Goal: Information Seeking & Learning: Learn about a topic

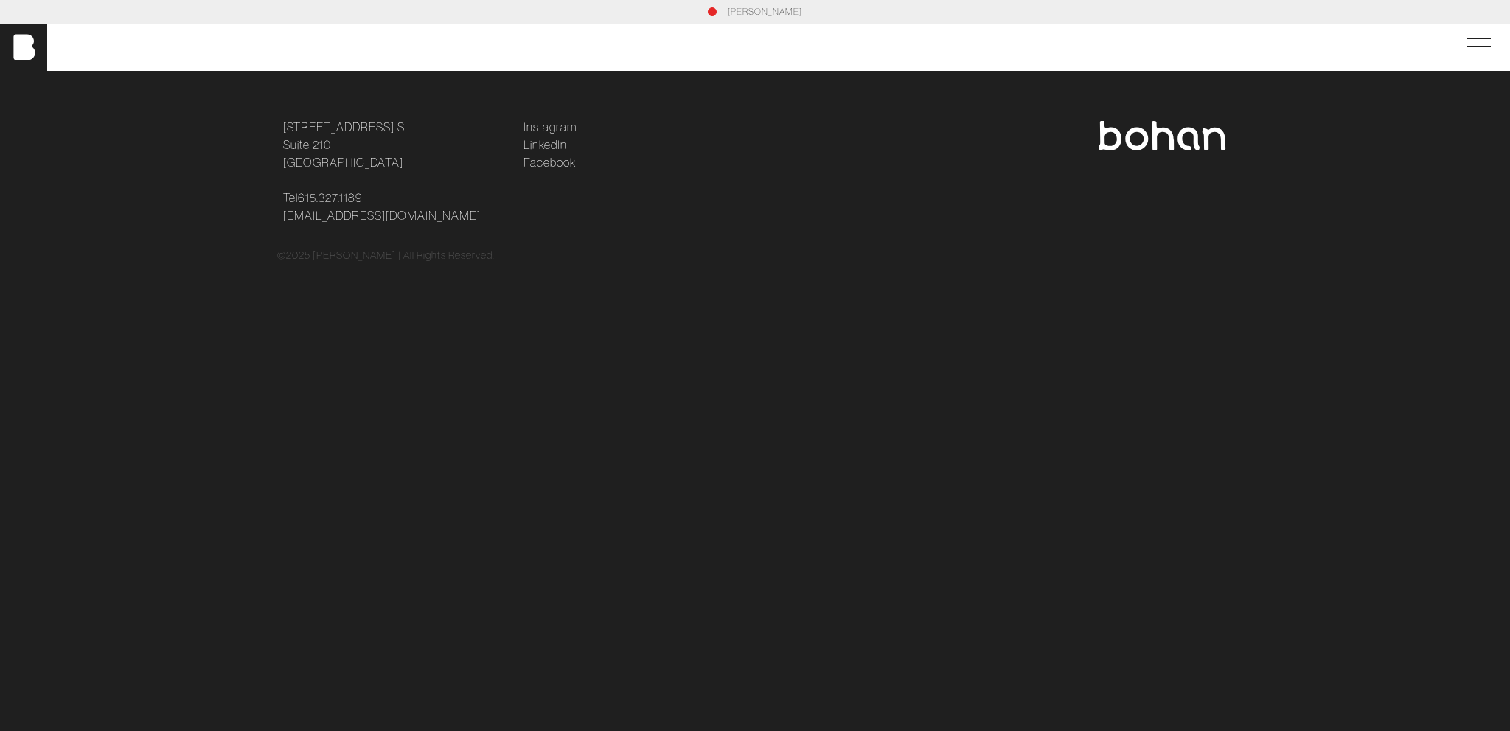
click at [1127, 136] on img at bounding box center [1162, 135] width 130 height 29
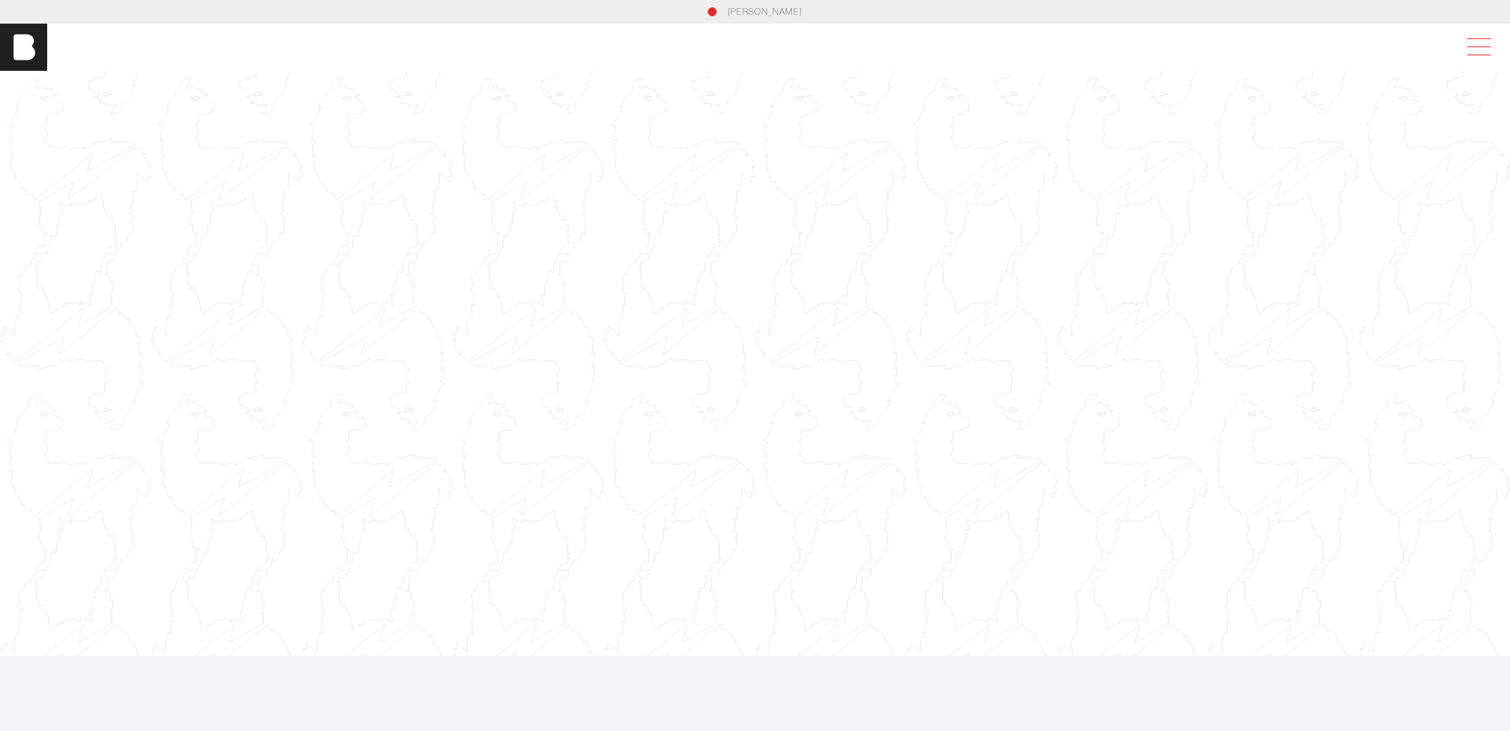
click at [1483, 43] on span at bounding box center [1476, 47] width 34 height 27
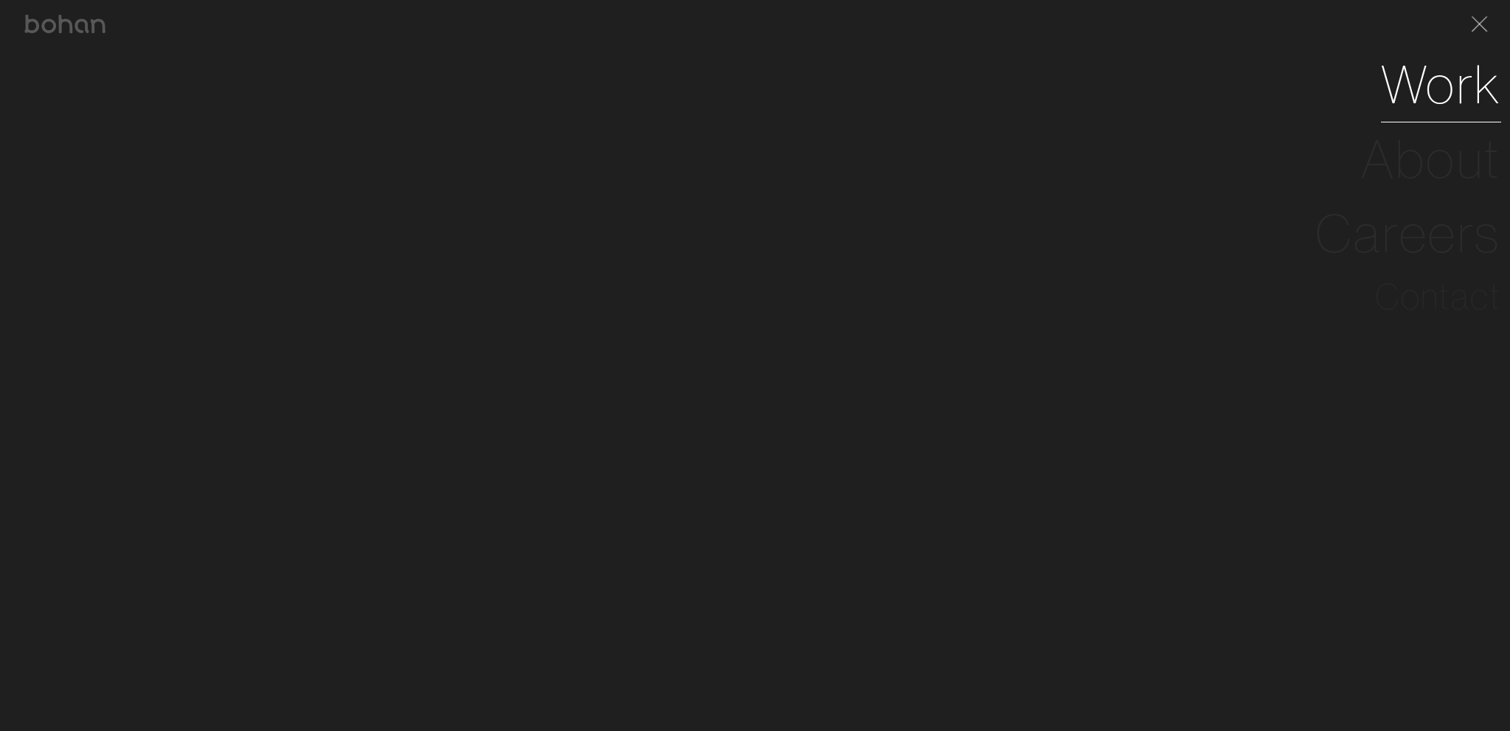
click at [1425, 99] on link "Work" at bounding box center [1441, 84] width 120 height 74
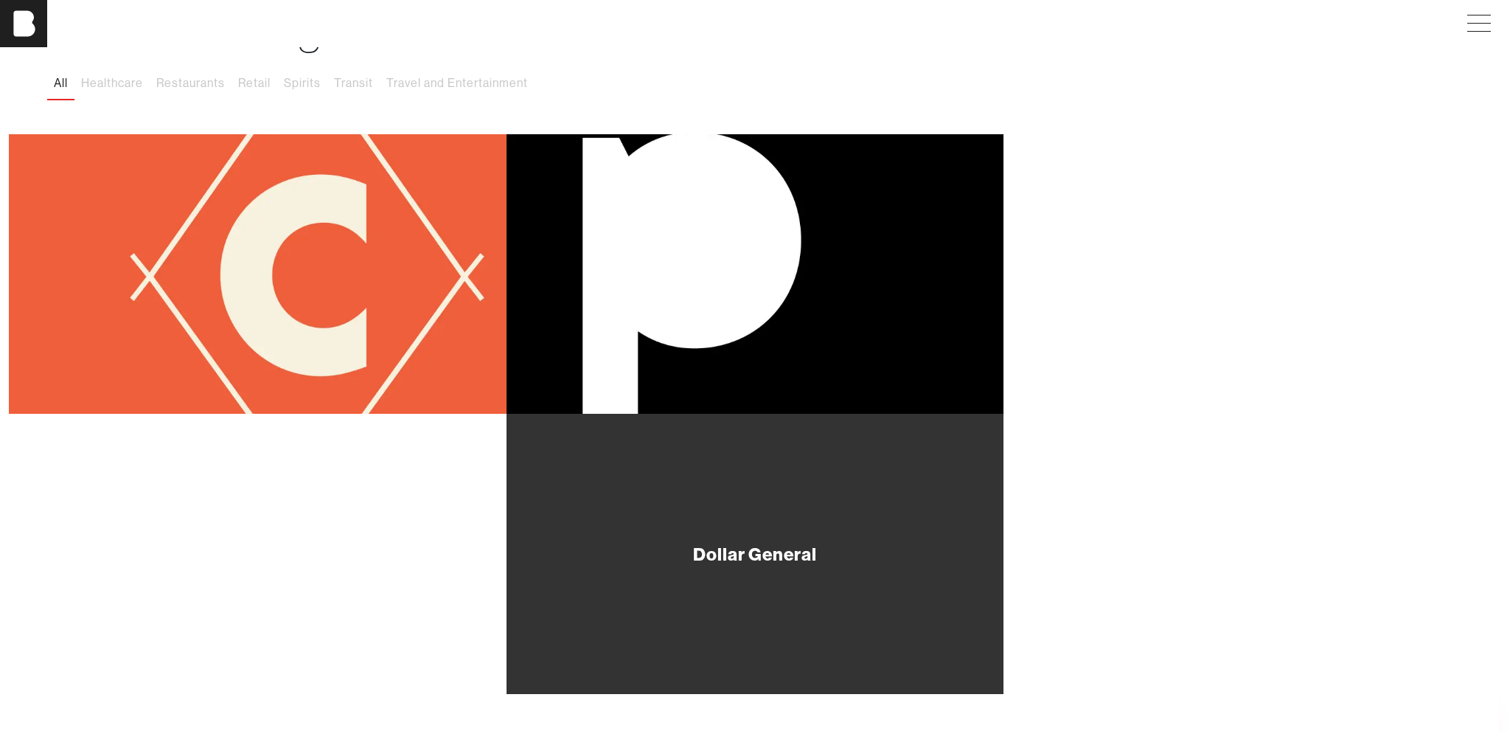
scroll to position [109, 0]
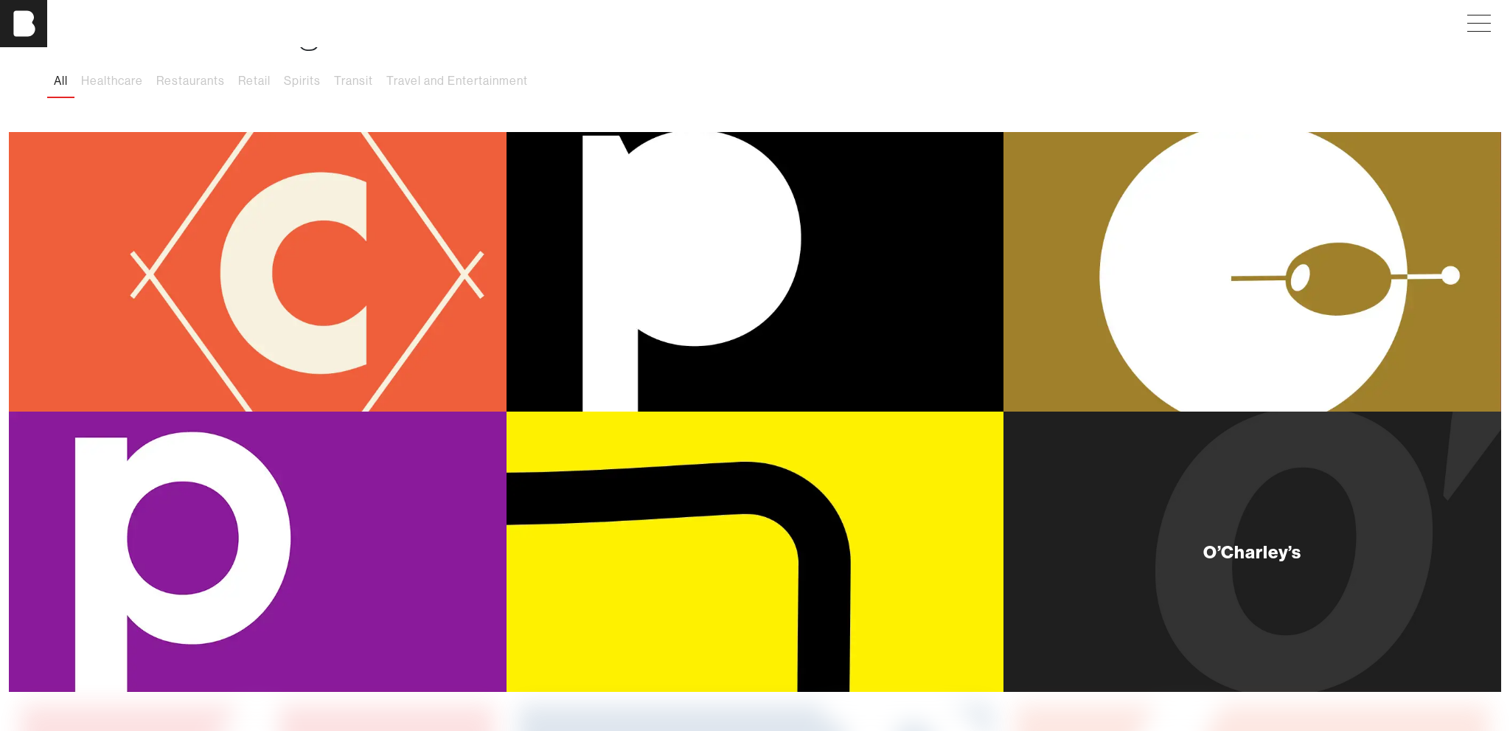
click at [1170, 524] on div "O’Charley’s" at bounding box center [1253, 550] width 498 height 279
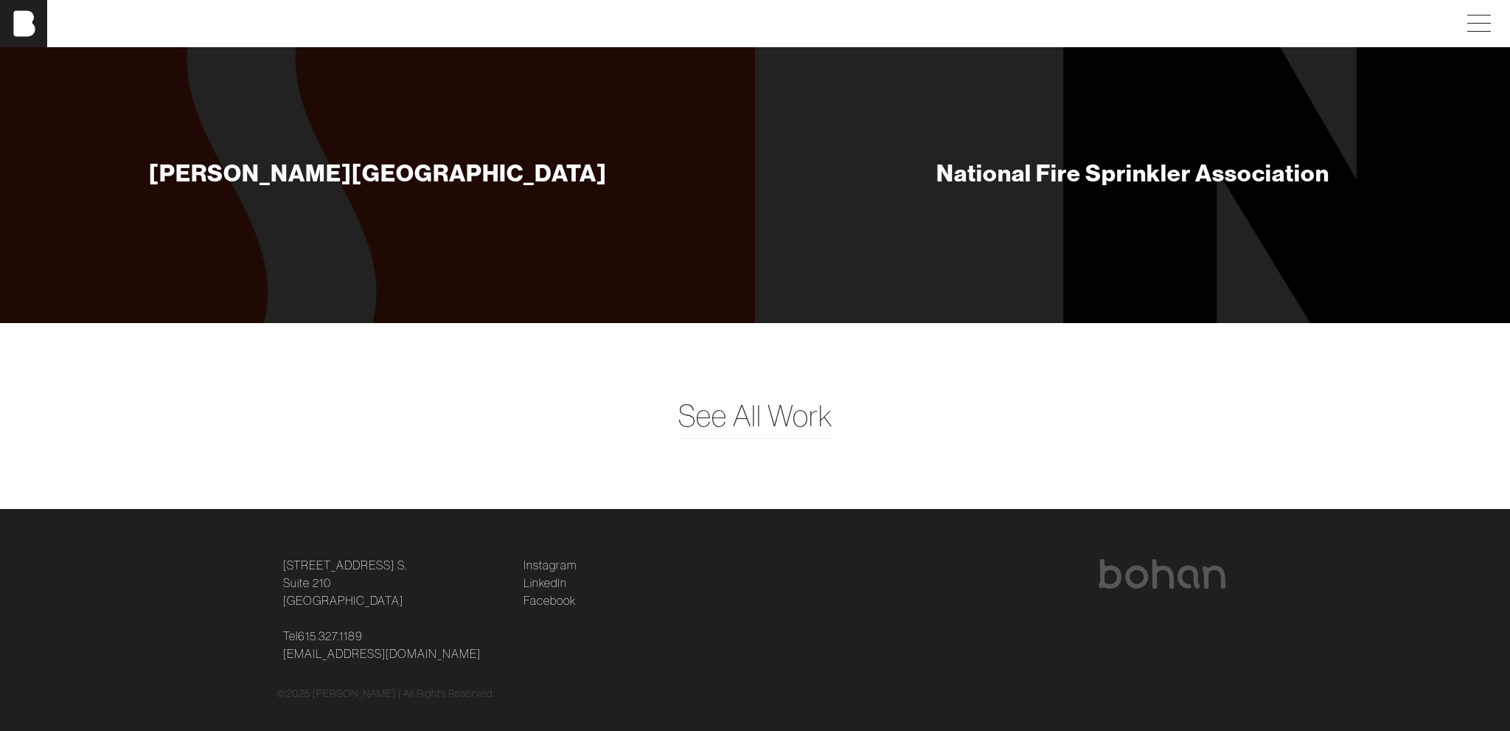
scroll to position [9086, 0]
click at [753, 394] on span "See All Work" at bounding box center [755, 416] width 154 height 44
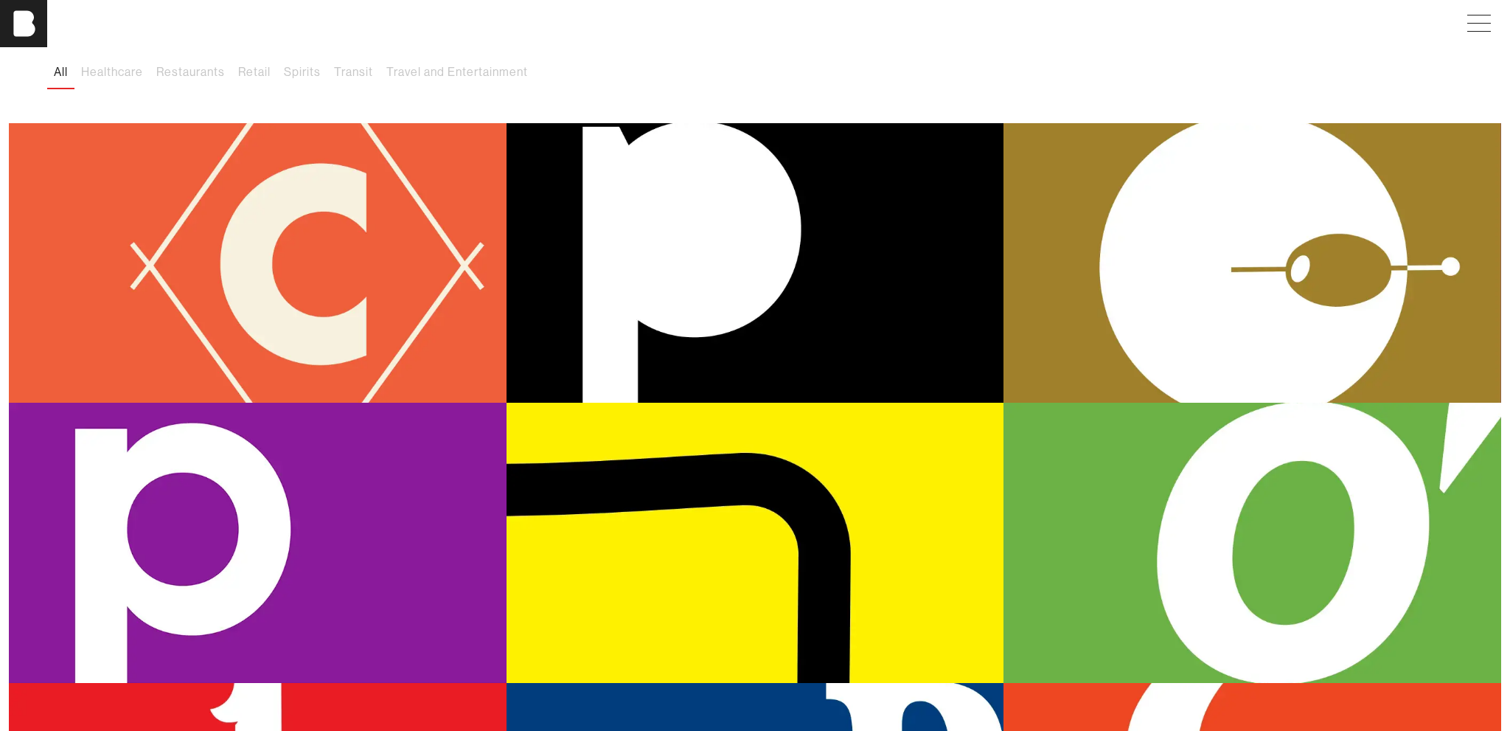
scroll to position [117, 0]
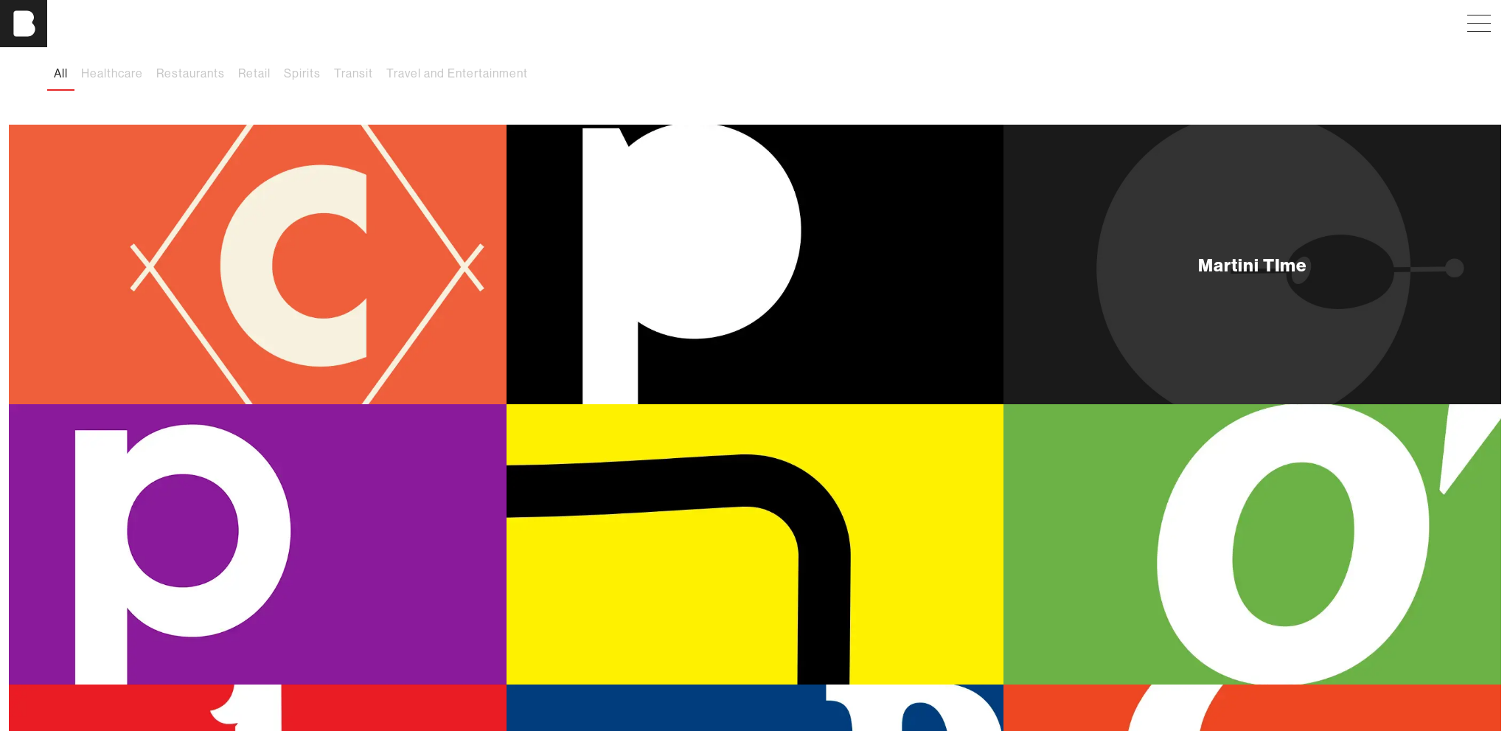
click at [1220, 260] on div "Martini TIme" at bounding box center [1252, 265] width 109 height 18
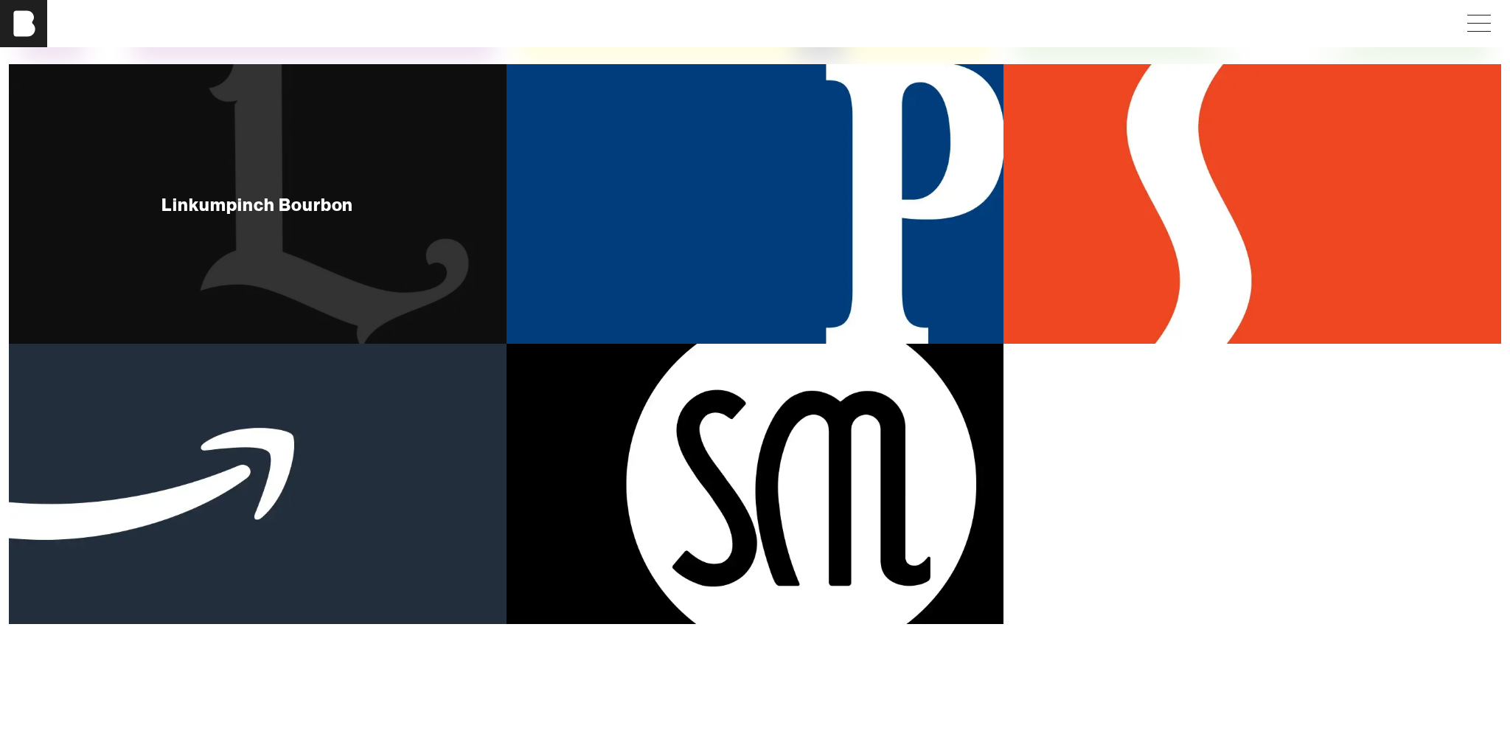
scroll to position [743, 0]
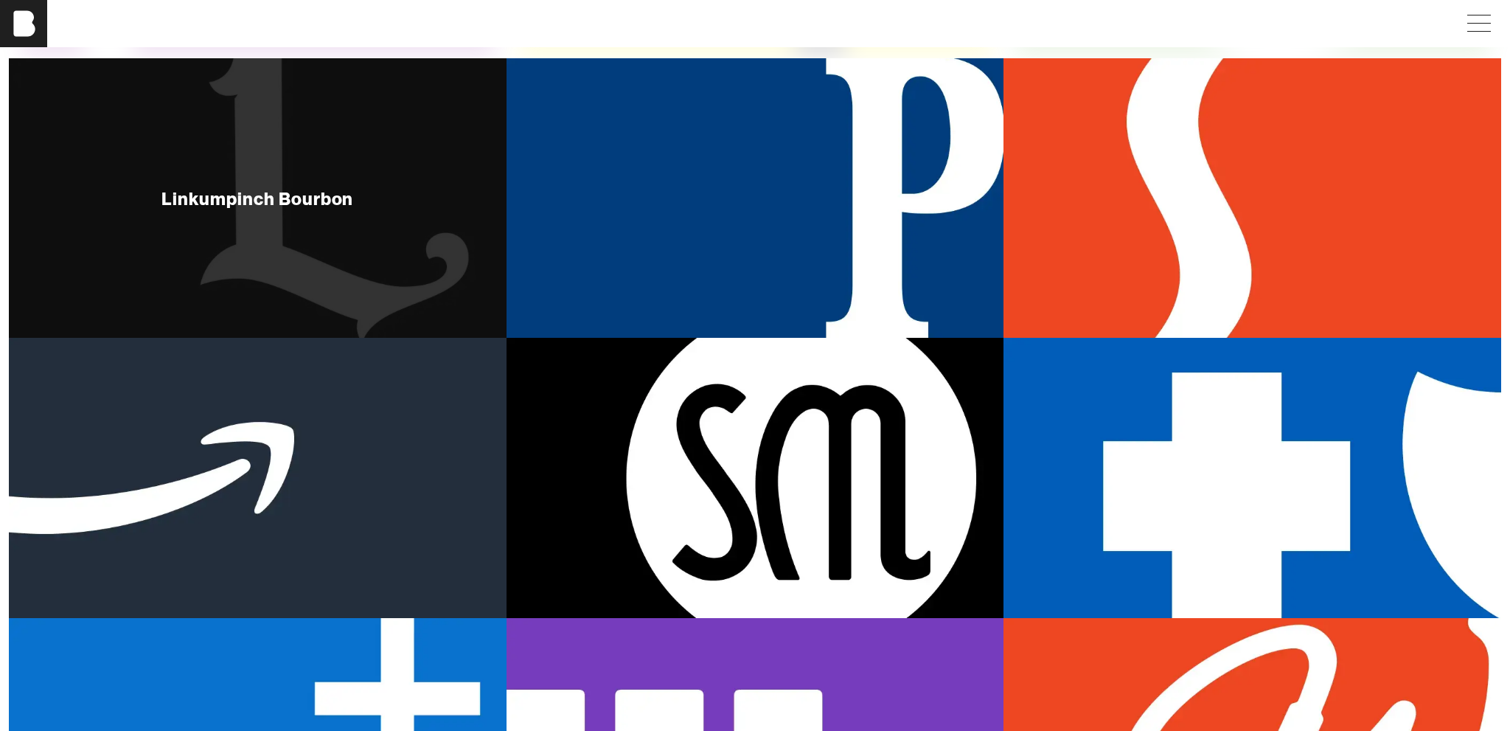
click at [299, 229] on div "Linkumpinch Bourbon" at bounding box center [258, 197] width 498 height 279
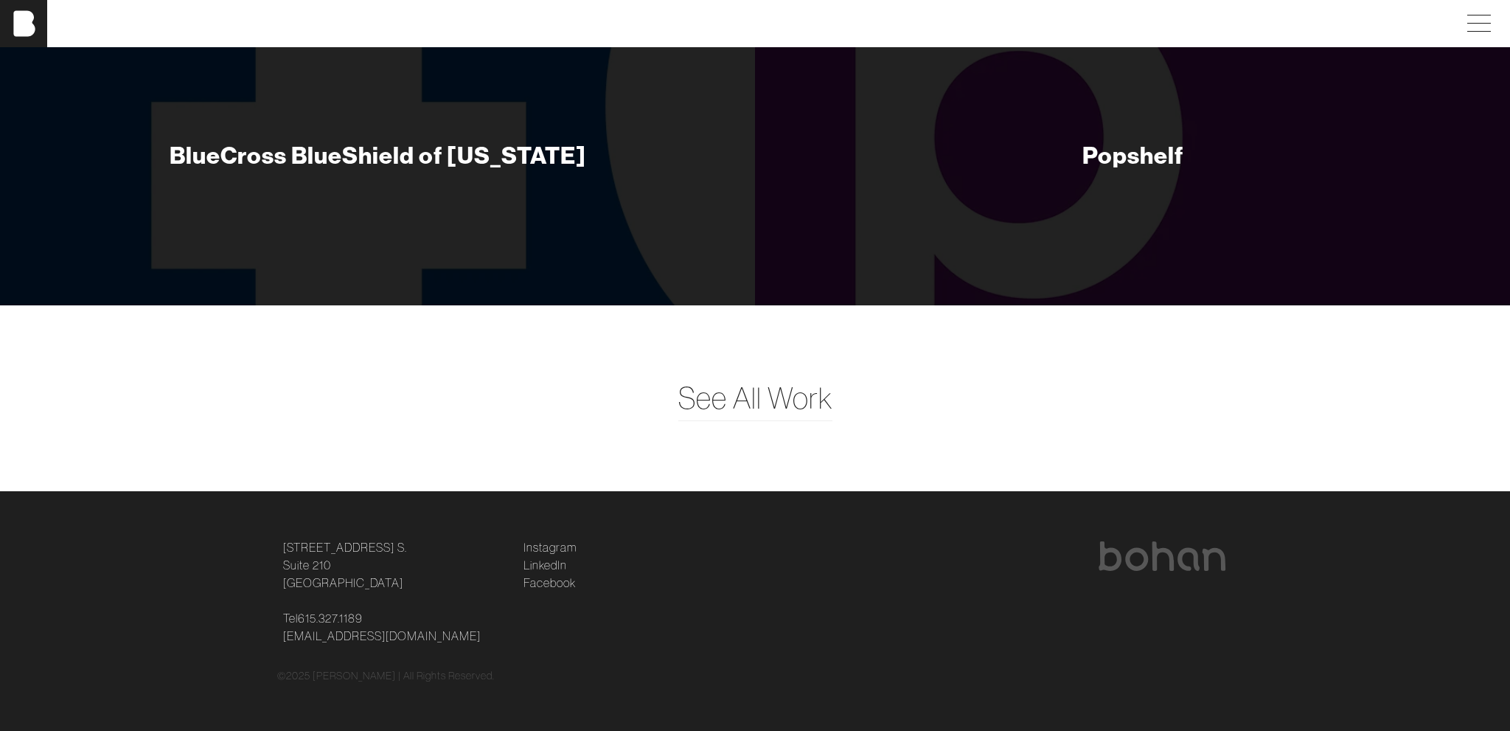
scroll to position [7446, 0]
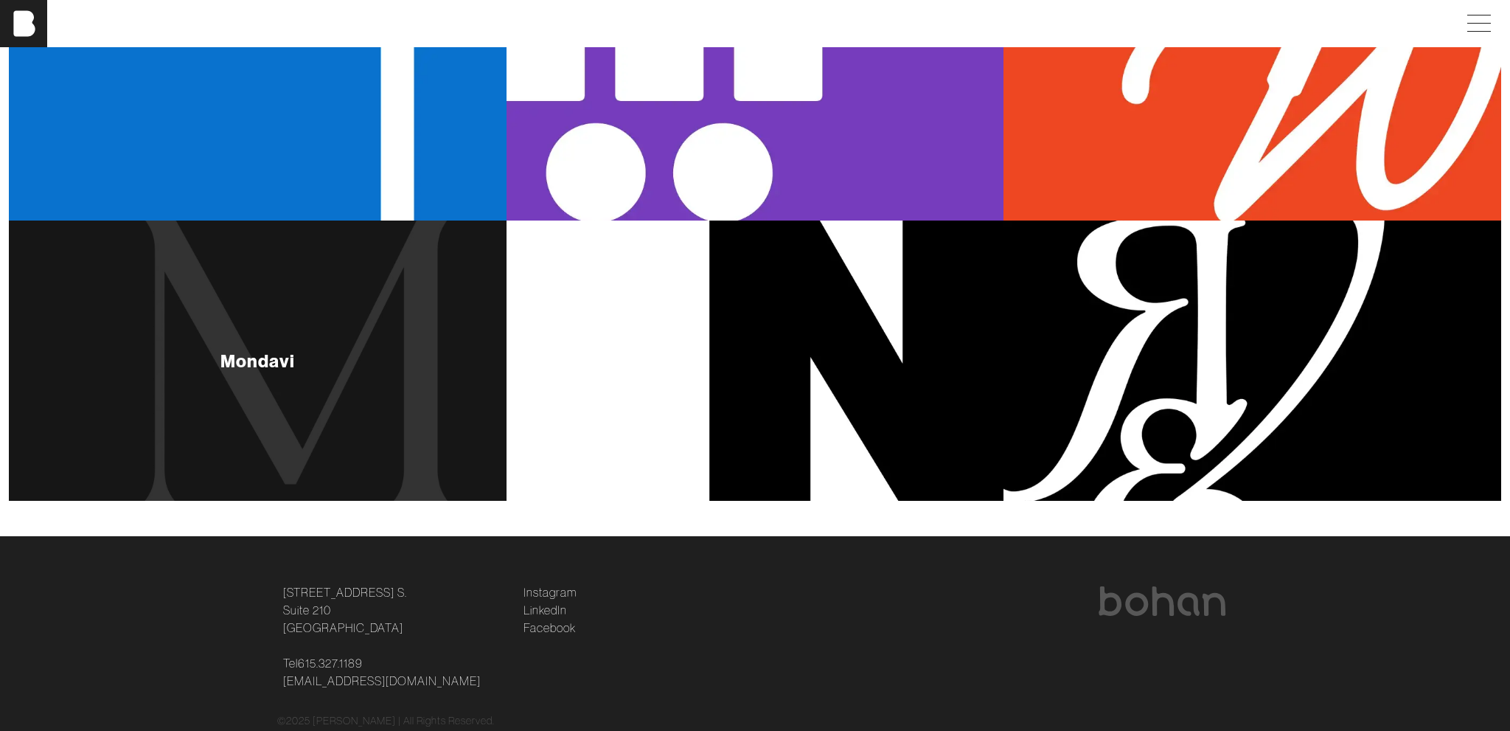
scroll to position [1464, 0]
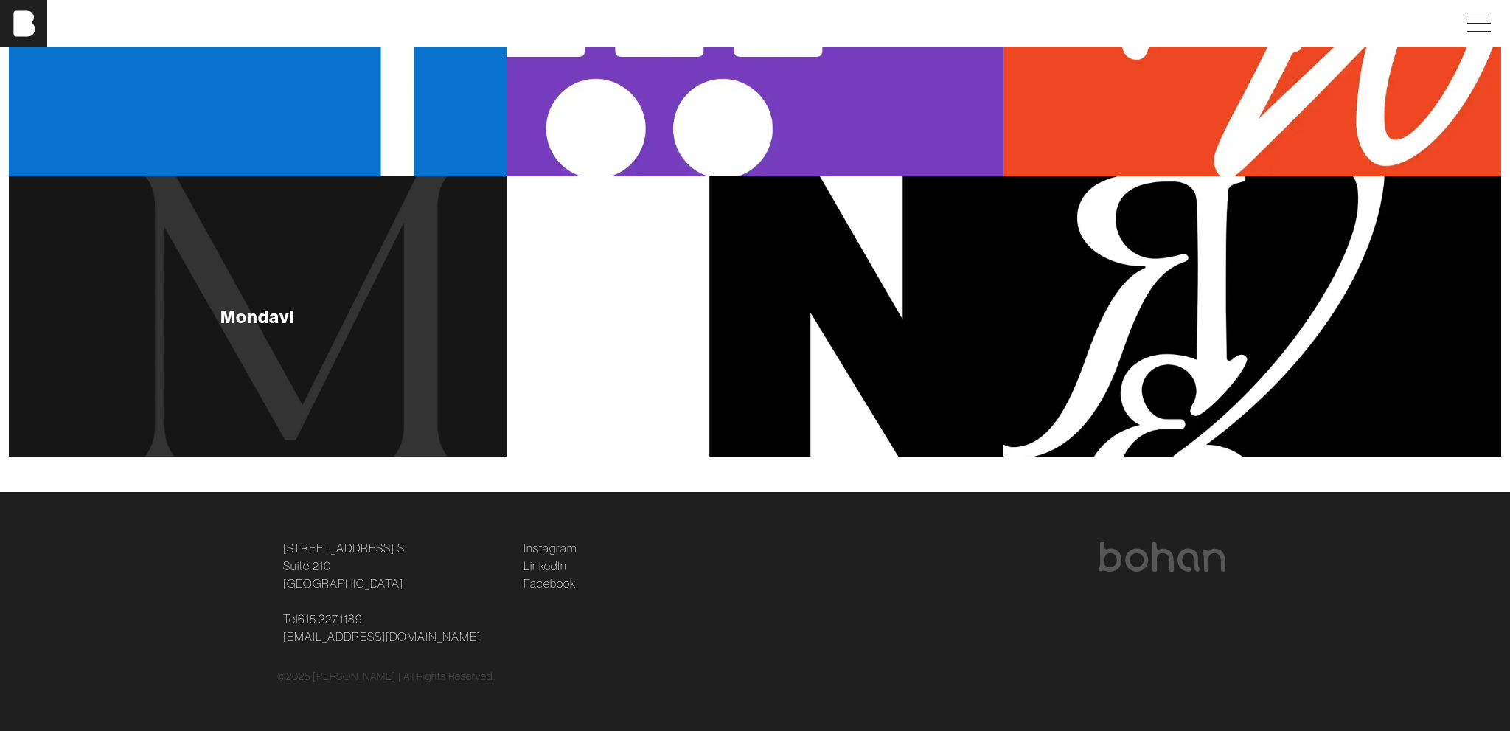
click at [252, 384] on div "Mondavi" at bounding box center [258, 315] width 498 height 279
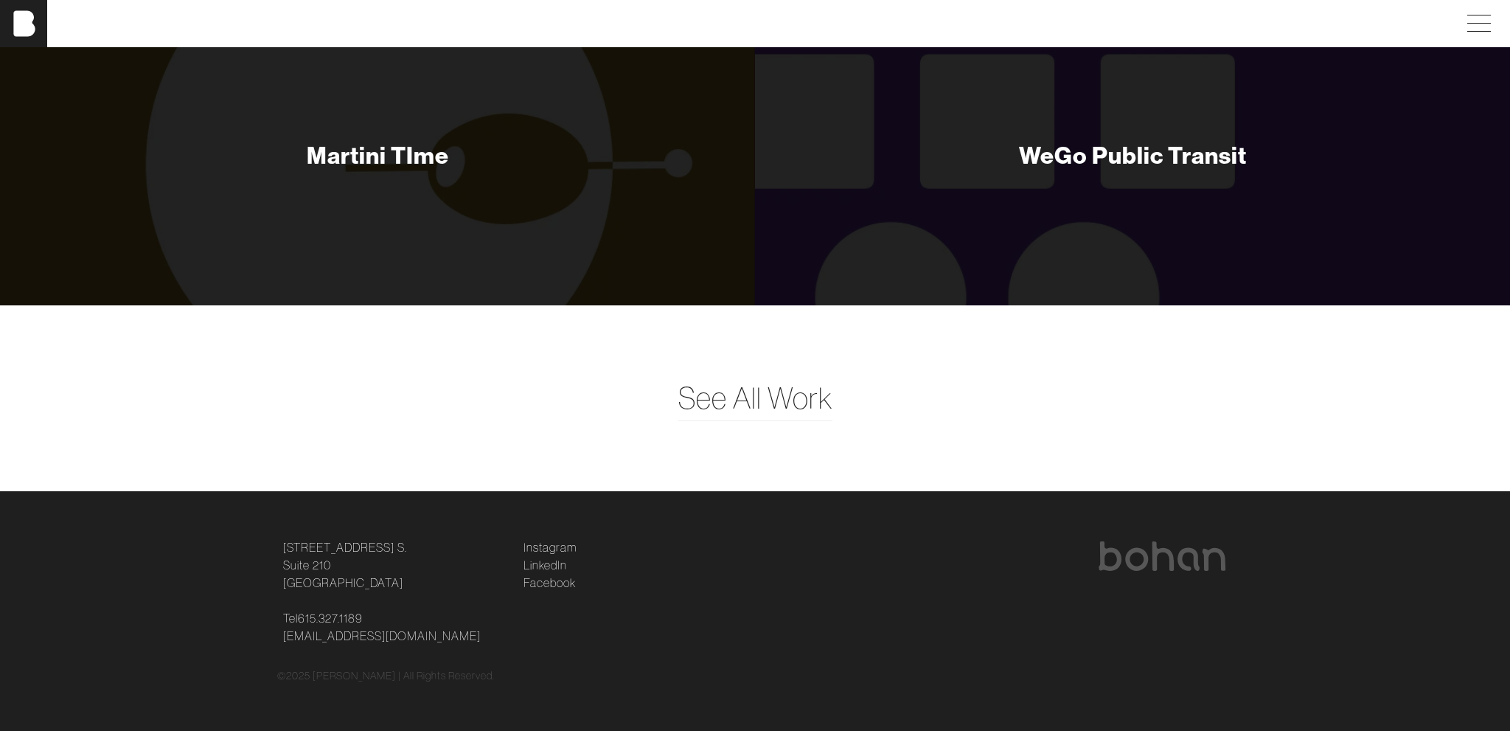
scroll to position [6564, 0]
